Goal: Task Accomplishment & Management: Complete application form

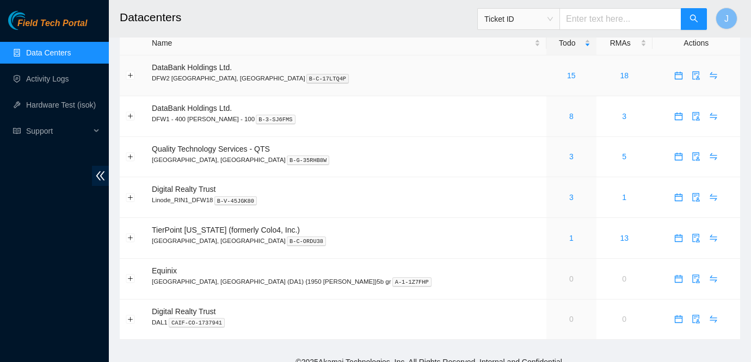
scroll to position [24, 0]
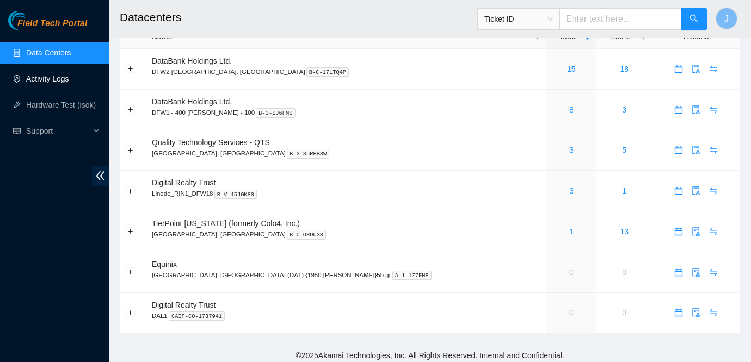
click at [59, 76] on link "Activity Logs" at bounding box center [47, 79] width 43 height 9
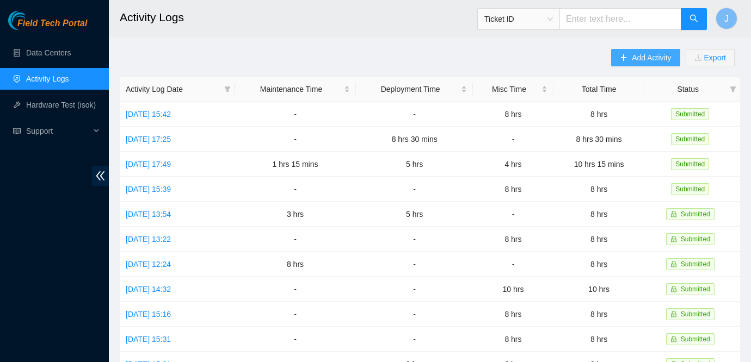
click at [645, 62] on span "Add Activity" at bounding box center [651, 58] width 39 height 12
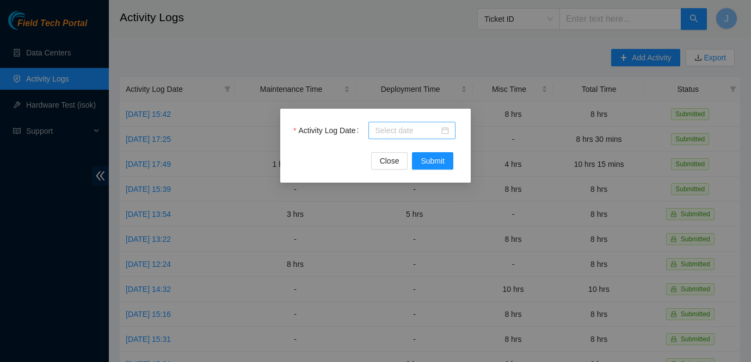
click at [444, 128] on div at bounding box center [412, 131] width 74 height 12
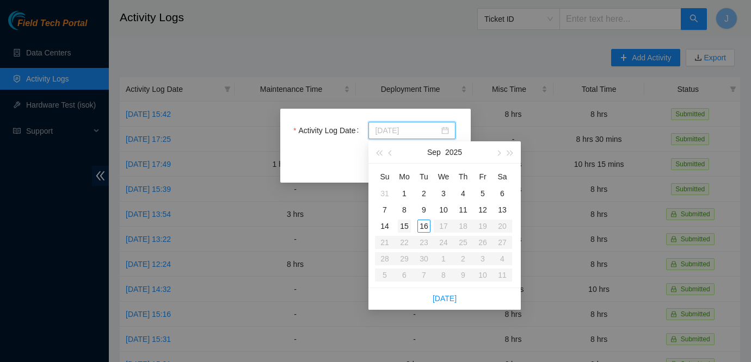
type input "2025-09-15"
click at [405, 224] on div "15" at bounding box center [404, 226] width 13 height 13
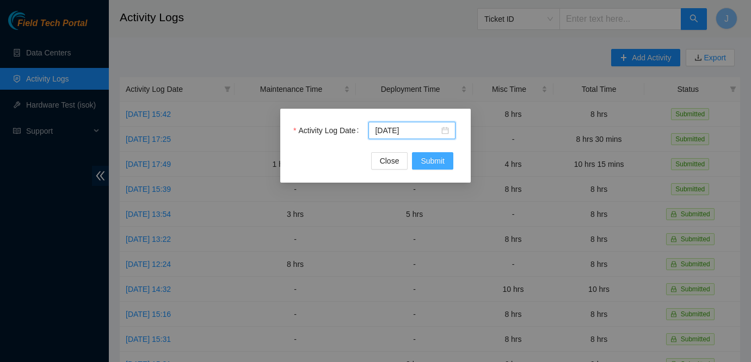
click at [435, 157] on span "Submit" at bounding box center [433, 161] width 24 height 12
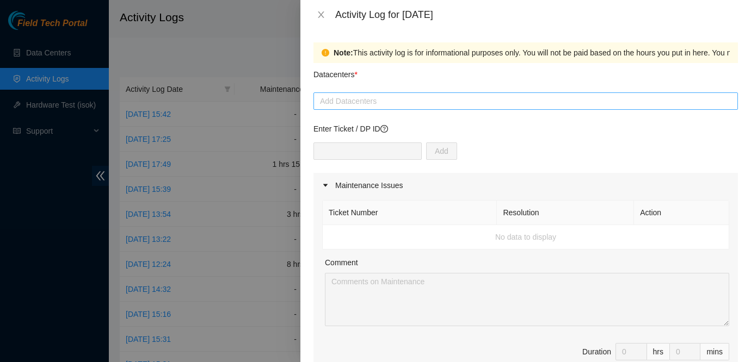
click at [397, 100] on div at bounding box center [525, 101] width 419 height 13
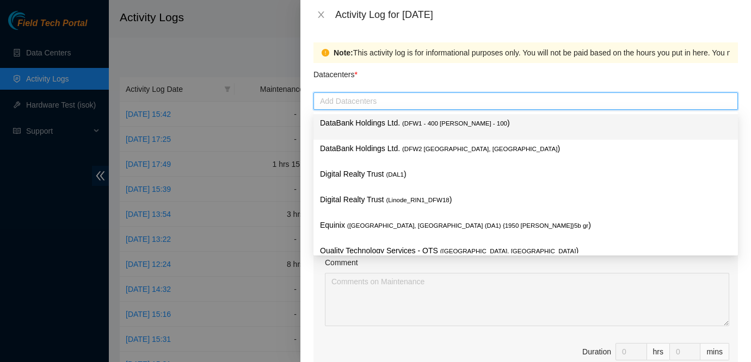
click at [409, 124] on span "( DFW1 - 400 S. Akard - 100" at bounding box center [454, 123] width 105 height 7
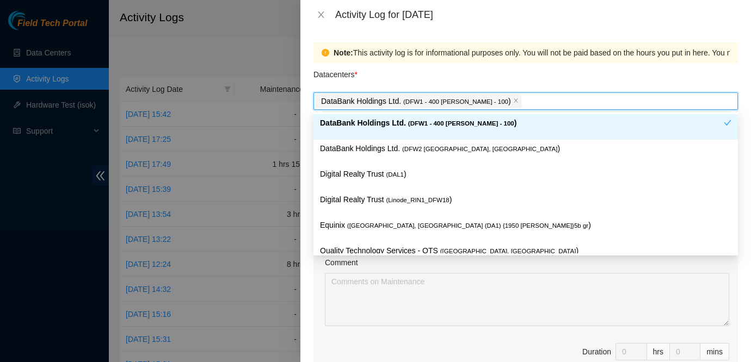
click at [513, 63] on div "Note: This activity log is for informational purposes only. You will not be pai…" at bounding box center [525, 52] width 425 height 21
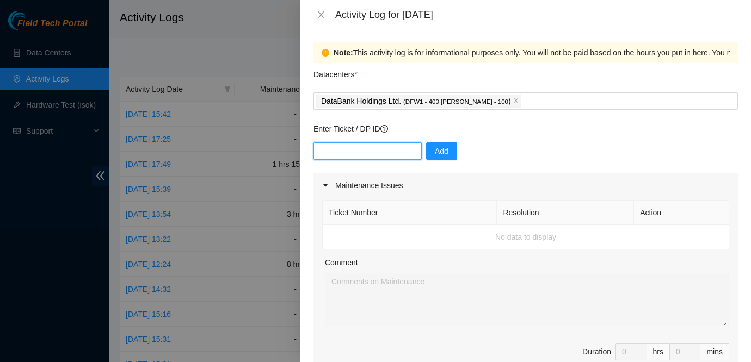
click at [384, 151] on input "text" at bounding box center [367, 151] width 108 height 17
click at [366, 152] on input "text" at bounding box center [367, 151] width 108 height 17
paste input "DP78418"
type input "DP78418"
click at [435, 153] on span "Add" at bounding box center [442, 151] width 14 height 12
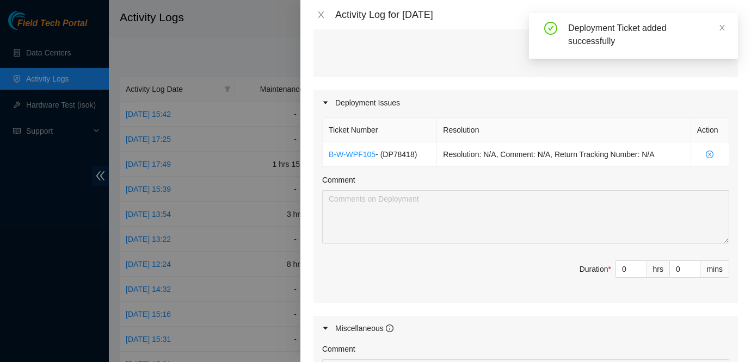
scroll to position [340, 0]
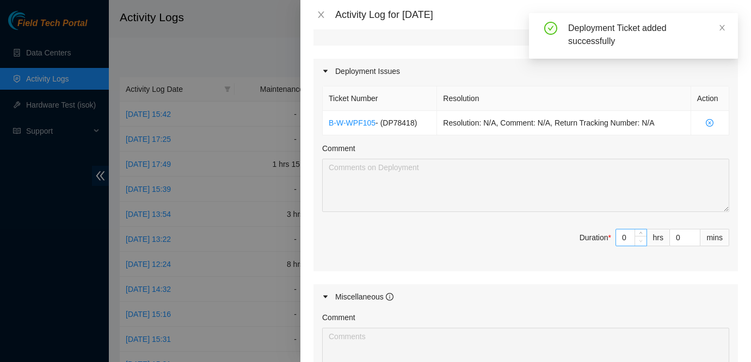
click at [636, 237] on span "Decrease Value" at bounding box center [641, 241] width 12 height 10
click at [640, 236] on span "Decrease Value" at bounding box center [641, 241] width 12 height 10
type input "1"
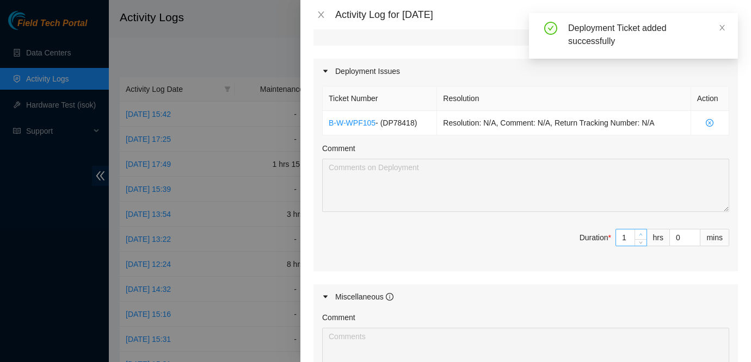
click at [641, 231] on span "Increase Value" at bounding box center [641, 235] width 12 height 10
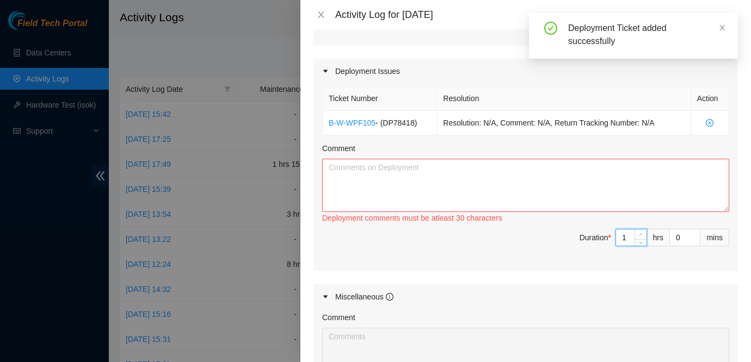
click at [641, 231] on span "Increase Value" at bounding box center [641, 235] width 12 height 10
type input "2"
click at [641, 231] on span "Increase Value" at bounding box center [641, 235] width 12 height 10
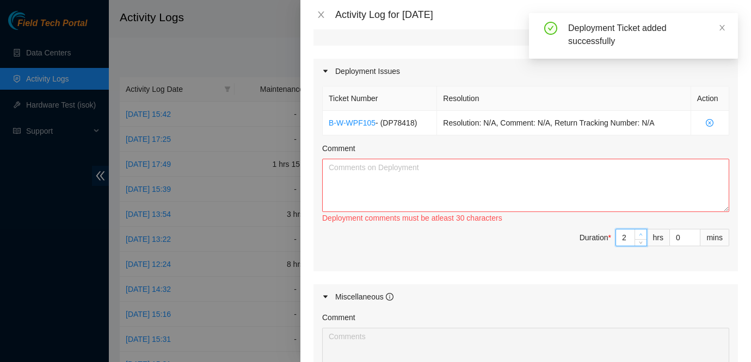
type input "4"
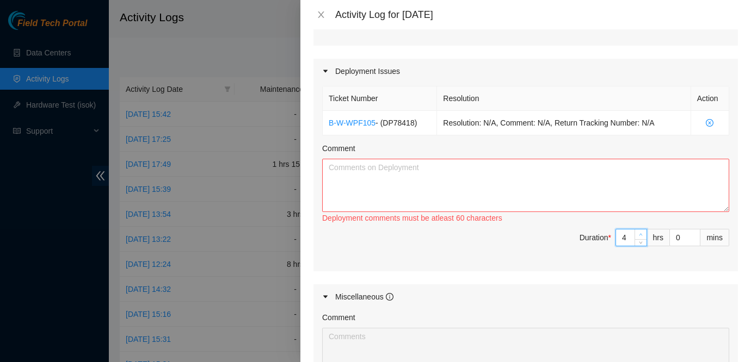
click at [641, 231] on span "Increase Value" at bounding box center [641, 235] width 12 height 10
type input "5"
click at [641, 231] on span "Increase Value" at bounding box center [641, 235] width 12 height 10
type input "6"
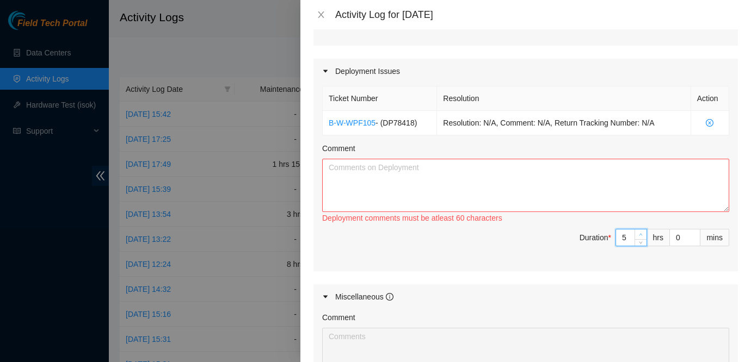
type input "6"
type input "7"
click at [641, 231] on span "Increase Value" at bounding box center [641, 235] width 12 height 10
type input "8"
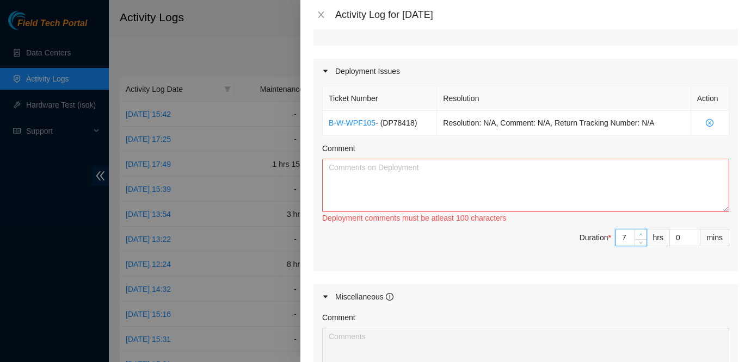
type input "8"
click at [641, 231] on span "Increase Value" at bounding box center [641, 235] width 12 height 10
type input "9"
click at [641, 231] on span "Increase Value" at bounding box center [641, 235] width 12 height 10
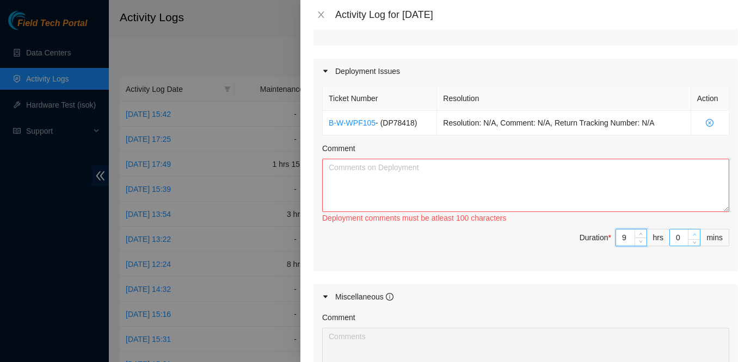
type input "1"
click at [696, 233] on icon "up" at bounding box center [695, 235] width 4 height 4
type input "2"
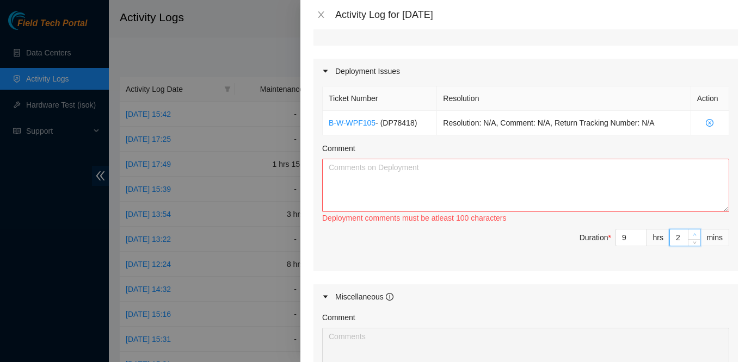
click at [696, 233] on icon "up" at bounding box center [695, 235] width 4 height 4
type input "3"
click at [696, 233] on icon "up" at bounding box center [695, 235] width 4 height 4
type input "4"
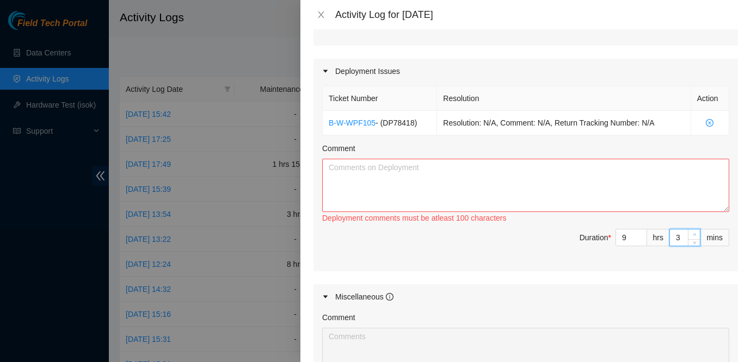
type input "4"
click at [696, 232] on span "up" at bounding box center [694, 235] width 7 height 7
type input "5"
click at [696, 232] on span "up" at bounding box center [694, 235] width 7 height 7
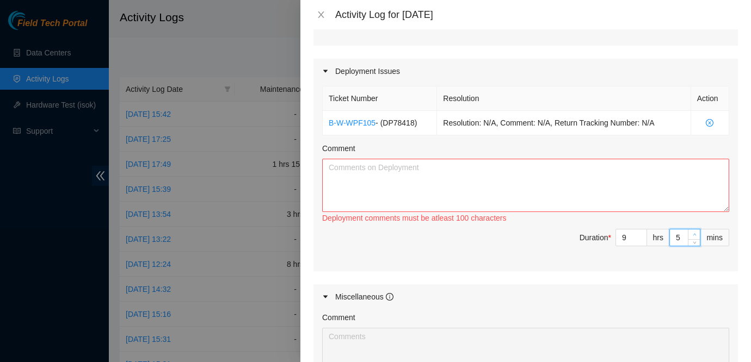
type input "6"
click at [696, 232] on span "up" at bounding box center [694, 235] width 7 height 7
type input "7"
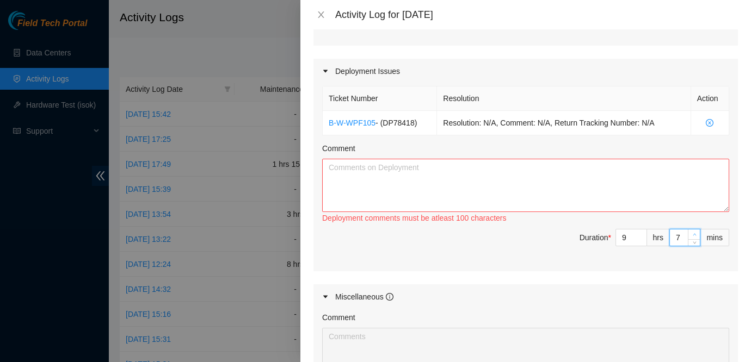
click at [696, 232] on span "up" at bounding box center [694, 235] width 7 height 7
type input "8"
click at [696, 232] on span "up" at bounding box center [694, 235] width 7 height 7
type input "9"
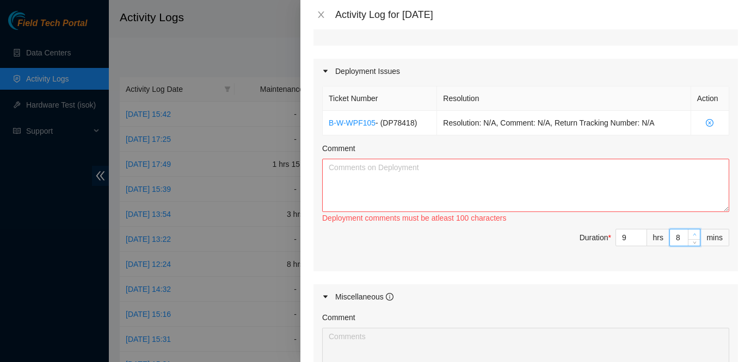
type input "9"
click at [696, 232] on span "up" at bounding box center [694, 235] width 7 height 7
type input "10"
click at [696, 232] on span "up" at bounding box center [694, 235] width 7 height 7
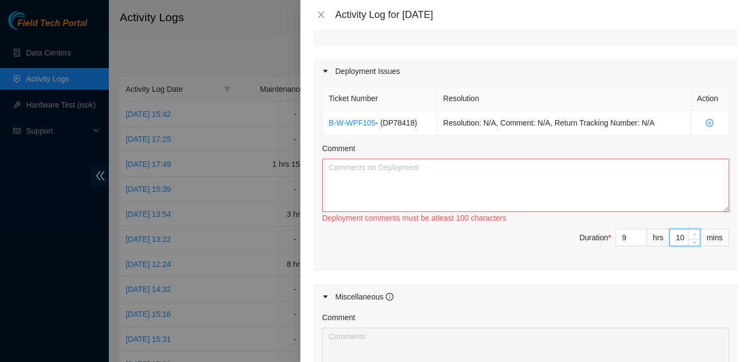
type input "11"
click at [696, 232] on span "up" at bounding box center [694, 235] width 7 height 7
type input "12"
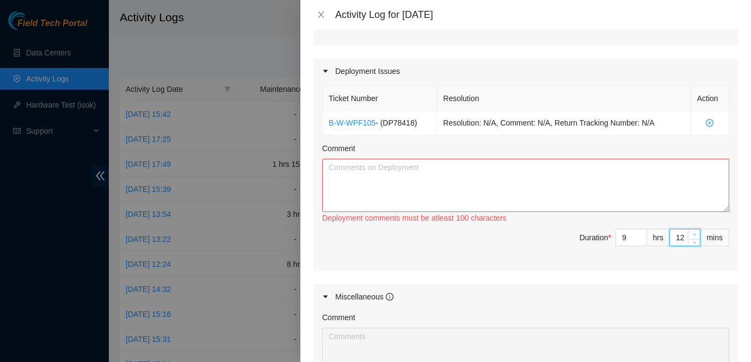
click at [696, 232] on span "up" at bounding box center [694, 235] width 7 height 7
type input "13"
click at [696, 232] on span "up" at bounding box center [694, 235] width 7 height 7
type input "14"
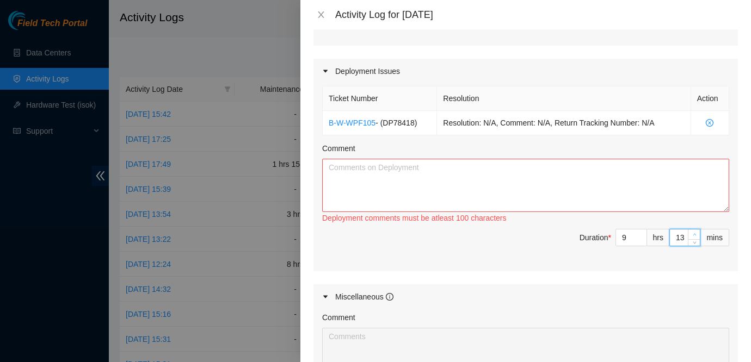
type input "14"
click at [696, 232] on span "up" at bounding box center [694, 235] width 7 height 7
type input "15"
click at [696, 232] on span "up" at bounding box center [694, 235] width 7 height 7
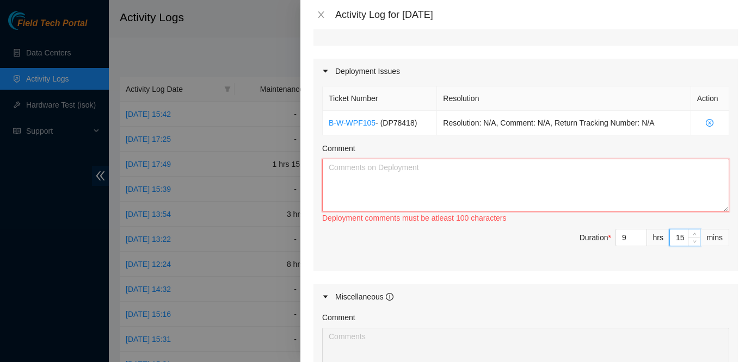
click at [632, 188] on textarea "Comment" at bounding box center [525, 185] width 407 height 53
type textarea "W"
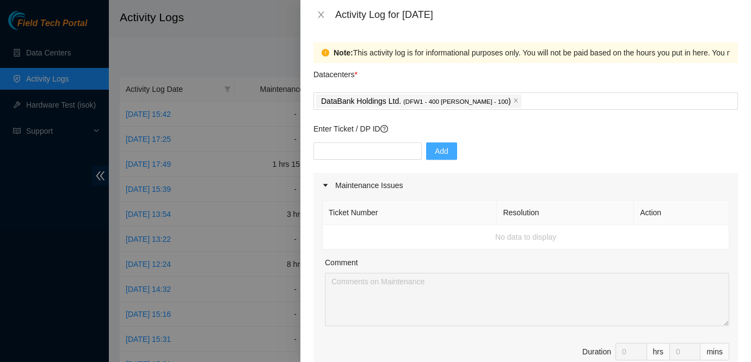
scroll to position [534, 0]
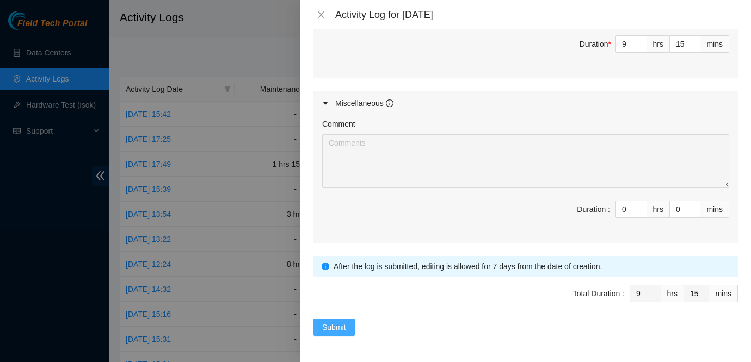
type textarea "I was tasked with packaging some servers up for Vural to schedule a pickup at t…"
click at [331, 320] on button "Submit" at bounding box center [333, 327] width 41 height 17
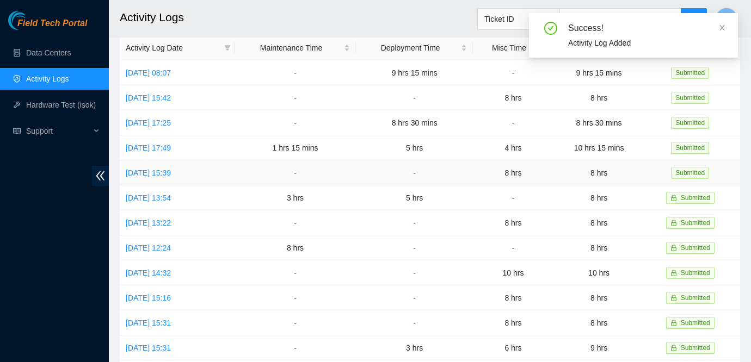
scroll to position [49, 0]
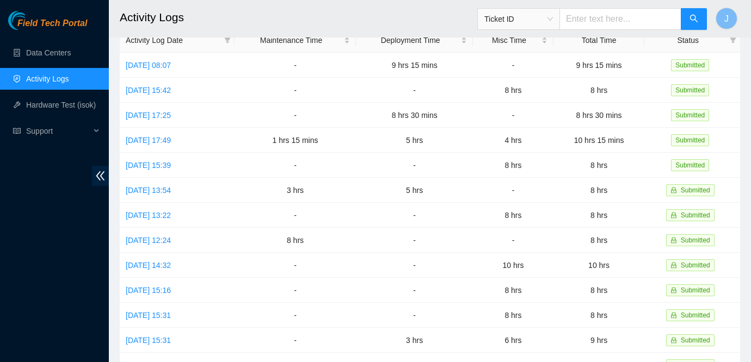
click at [43, 225] on div "Field Tech Portal Data Centers Activity Logs Hardware Test (isok) Support" at bounding box center [54, 187] width 109 height 352
click at [21, 215] on div "Field Tech Portal Data Centers Activity Logs Hardware Test (isok) Support" at bounding box center [54, 187] width 109 height 352
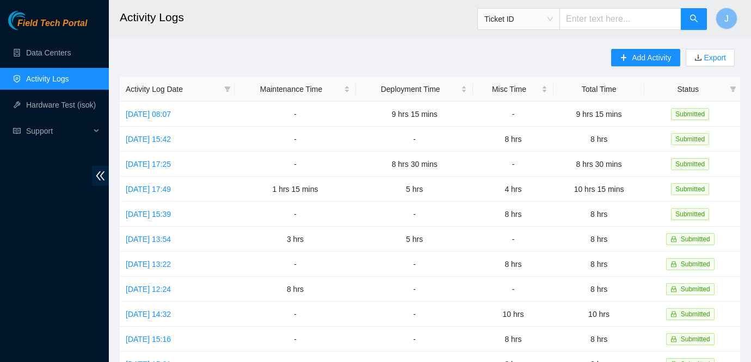
click at [41, 250] on div "Field Tech Portal Data Centers Activity Logs Hardware Test (isok) Support" at bounding box center [54, 187] width 109 height 352
click at [51, 261] on div "Field Tech Portal Data Centers Activity Logs Hardware Test (isok) Support" at bounding box center [54, 187] width 109 height 352
click at [42, 206] on div "Field Tech Portal Data Centers Activity Logs Hardware Test (isok) Support" at bounding box center [54, 187] width 109 height 352
